Goal: Transaction & Acquisition: Purchase product/service

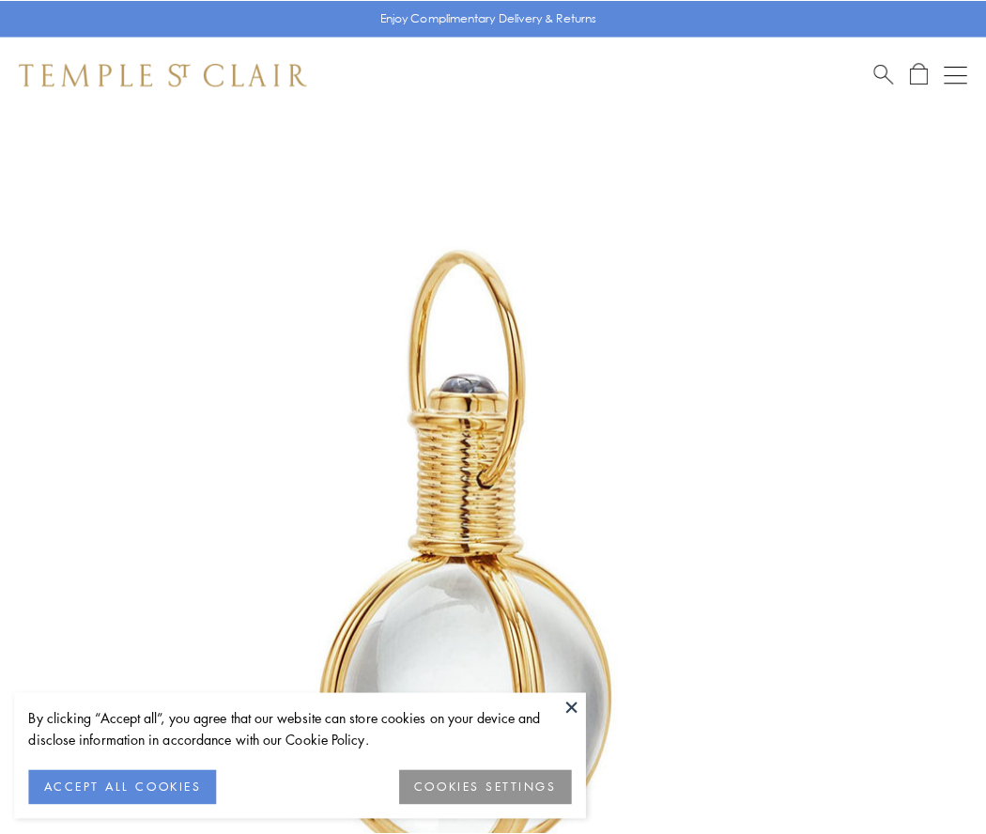
scroll to position [490, 0]
